Goal: Transaction & Acquisition: Purchase product/service

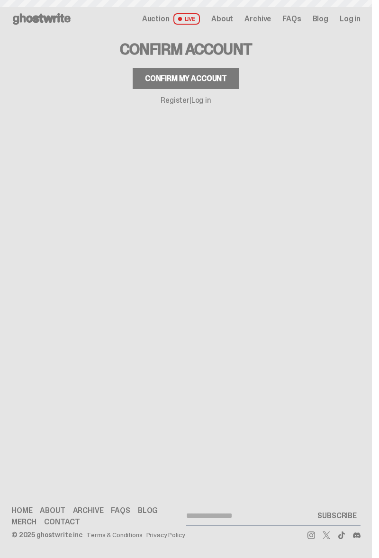
click at [222, 76] on div "Confirm my account" at bounding box center [186, 79] width 82 height 8
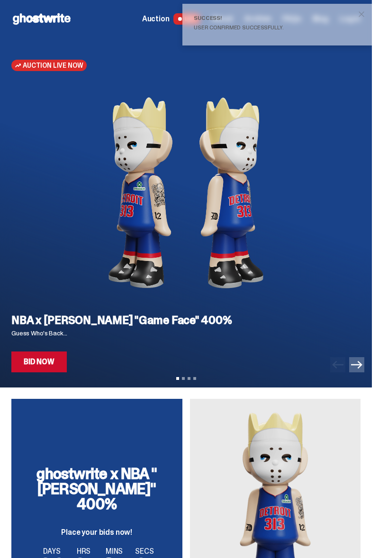
click at [366, 11] on span "close" at bounding box center [361, 13] width 9 height 9
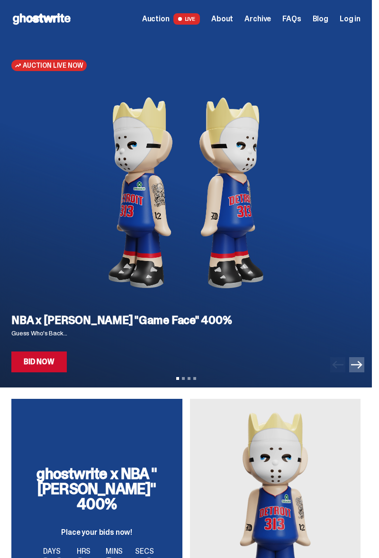
click at [40, 365] on link "Bid Now" at bounding box center [38, 362] width 55 height 21
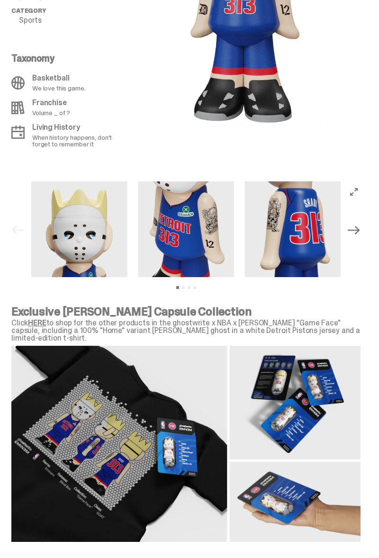
scroll to position [785, 0]
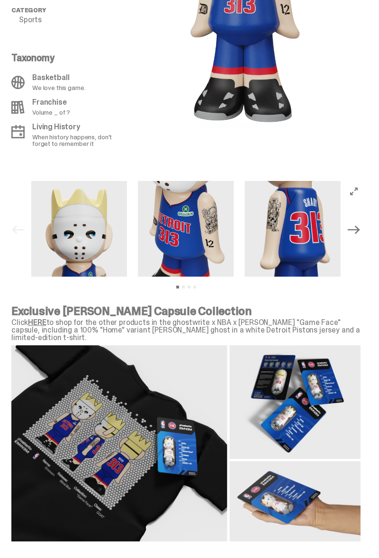
click at [360, 233] on icon "Next" at bounding box center [354, 230] width 12 height 12
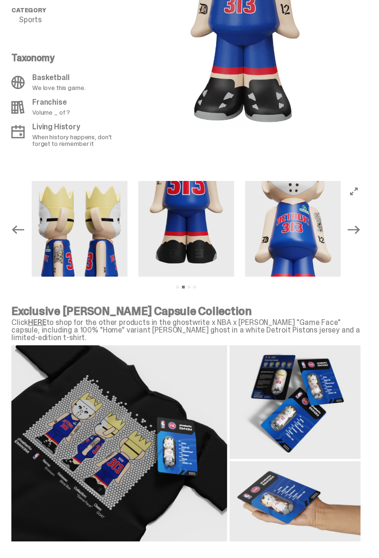
click at [359, 229] on icon "Next" at bounding box center [354, 230] width 12 height 12
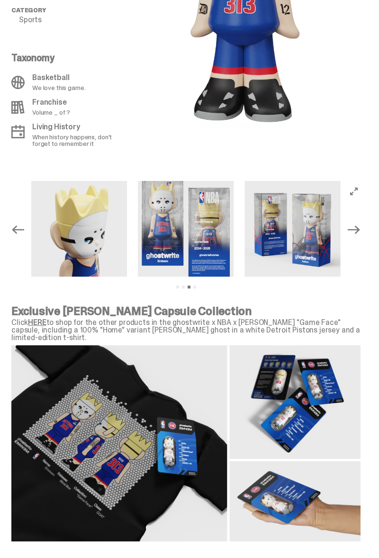
click at [359, 229] on icon "Next" at bounding box center [354, 230] width 12 height 9
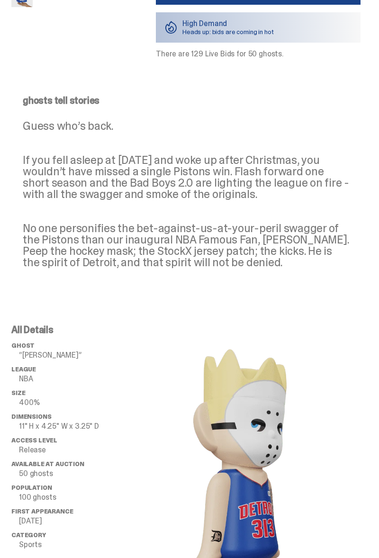
scroll to position [0, 0]
